Goal: Task Accomplishment & Management: Manage account settings

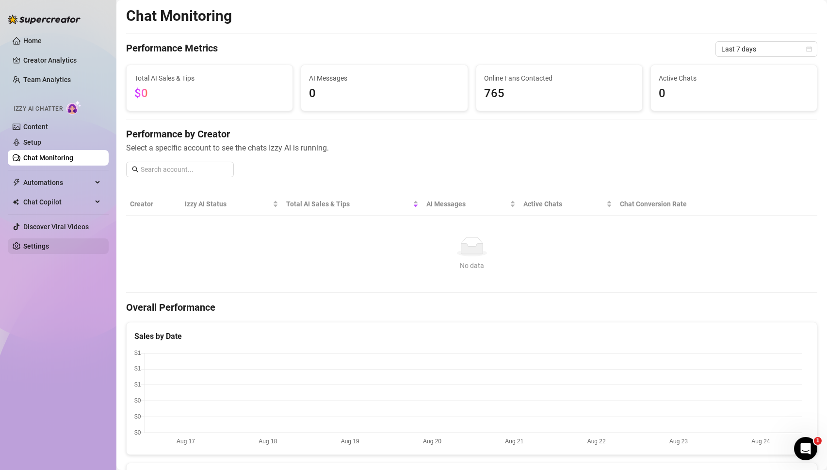
click at [49, 247] on link "Settings" at bounding box center [36, 246] width 26 height 8
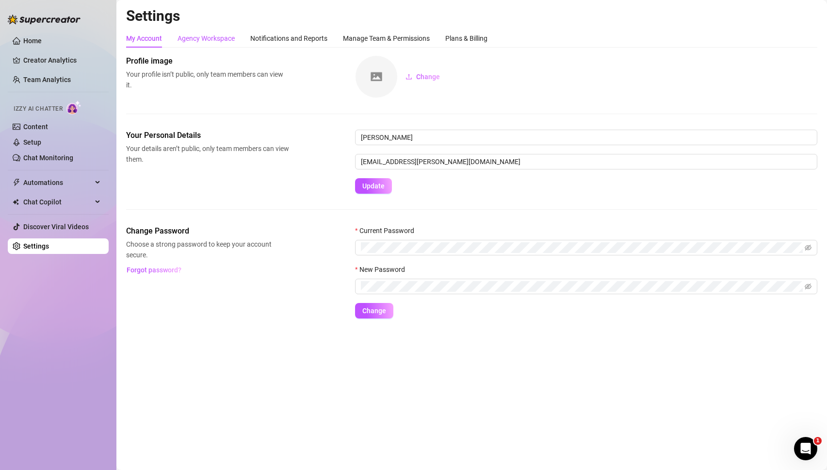
click at [214, 38] on div "Agency Workspace" at bounding box center [206, 38] width 57 height 11
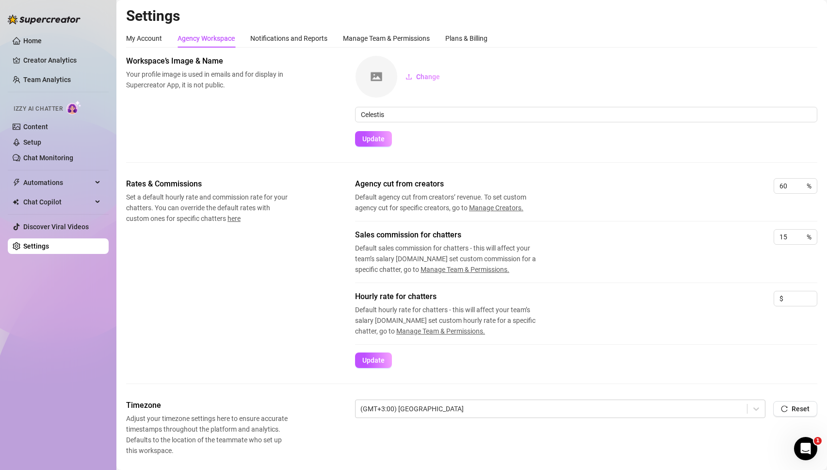
scroll to position [229, 0]
